Goal: Find specific page/section: Find specific page/section

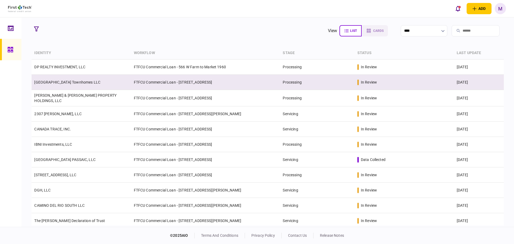
click at [82, 89] on td "Crestwood Village Townhomes LLC" at bounding box center [81, 82] width 99 height 15
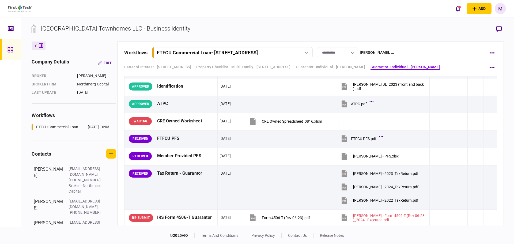
scroll to position [1561, 0]
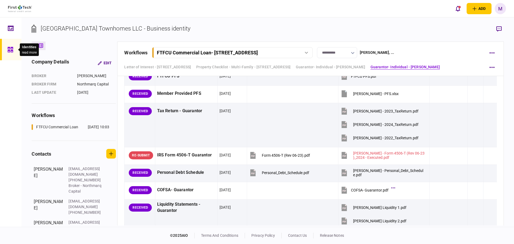
click at [11, 48] on icon at bounding box center [10, 50] width 6 height 6
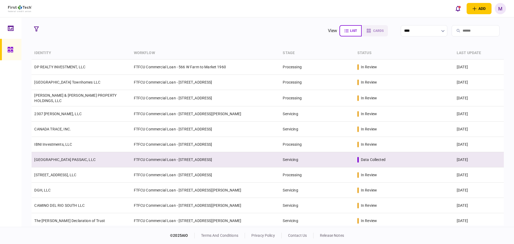
scroll to position [62, 0]
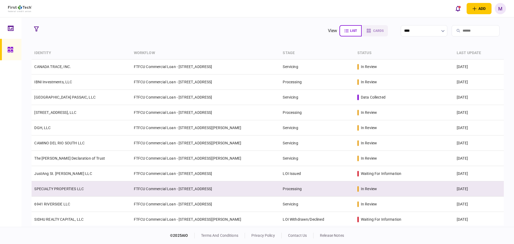
click at [53, 191] on td "SPECIALTY PROPERTIES LLC" at bounding box center [81, 188] width 99 height 15
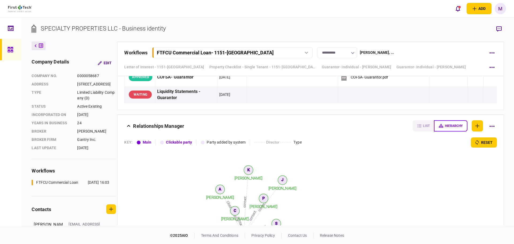
scroll to position [1373, 0]
